Goal: Navigation & Orientation: Find specific page/section

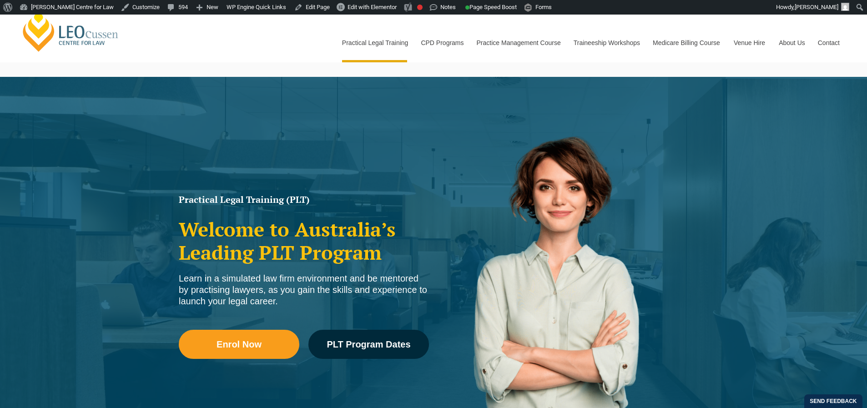
click at [96, 35] on link "[PERSON_NAME] Centre for Law" at bounding box center [70, 31] width 100 height 43
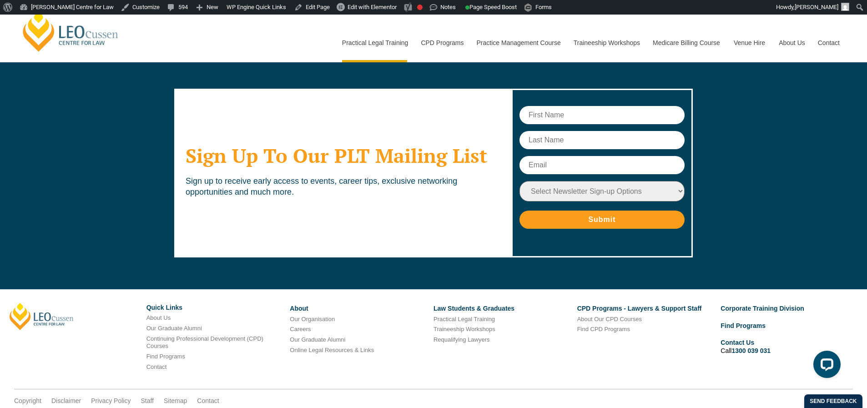
scroll to position [4350, 0]
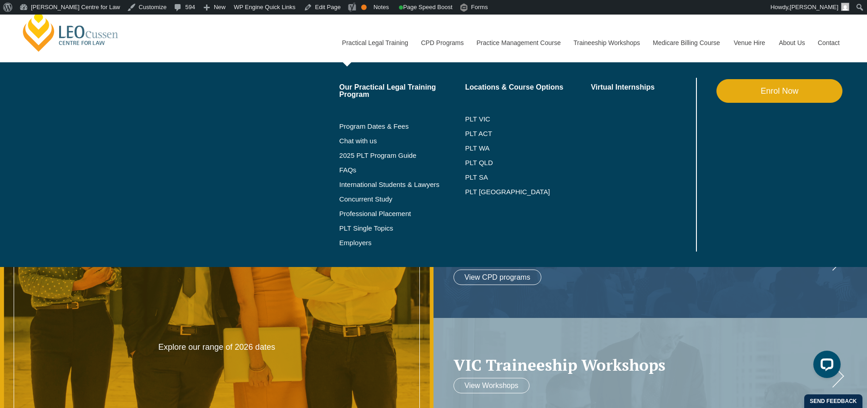
click at [356, 48] on link "Practical Legal Training" at bounding box center [374, 42] width 79 height 39
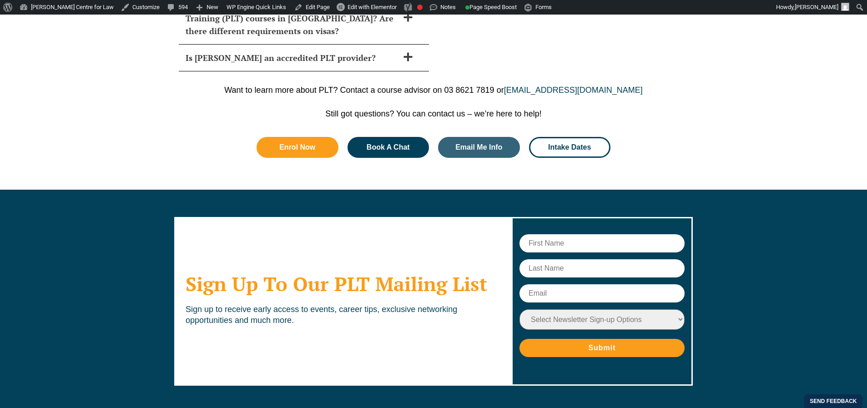
scroll to position [4379, 0]
